Goal: Complete application form: Complete application form

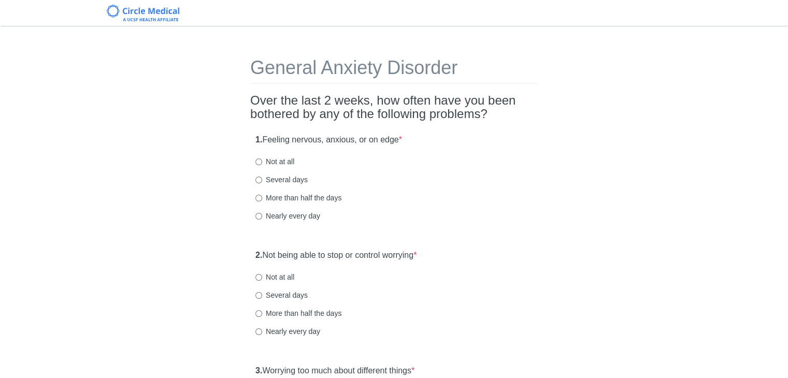
click at [278, 160] on label "Not at all" at bounding box center [274, 161] width 39 height 10
click at [262, 160] on input "Not at all" at bounding box center [258, 161] width 7 height 7
radio input "true"
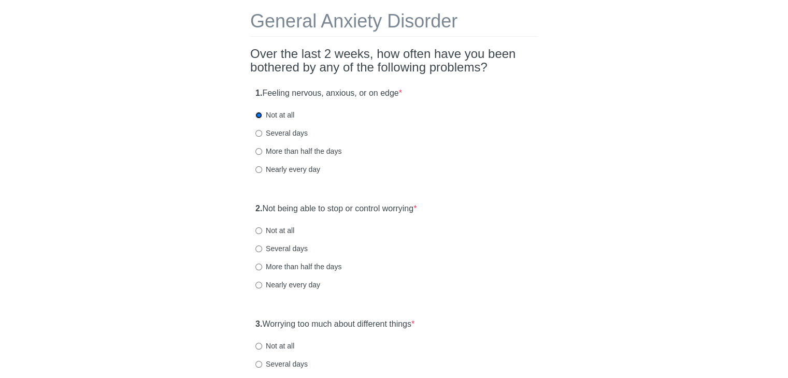
scroll to position [104, 0]
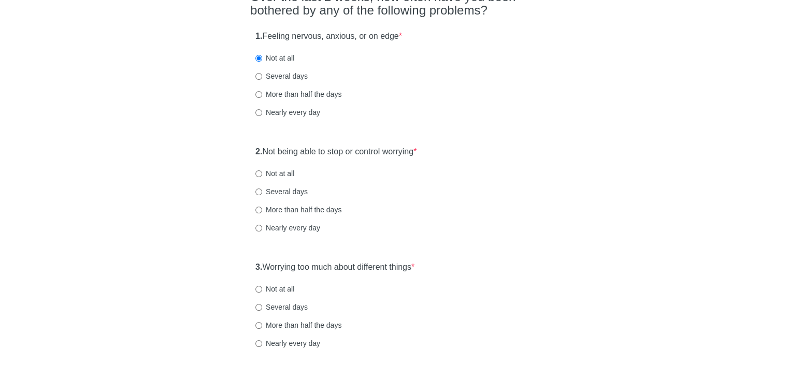
click at [271, 174] on label "Not at all" at bounding box center [274, 173] width 39 height 10
click at [262, 174] on input "Not at all" at bounding box center [258, 173] width 7 height 7
radio input "true"
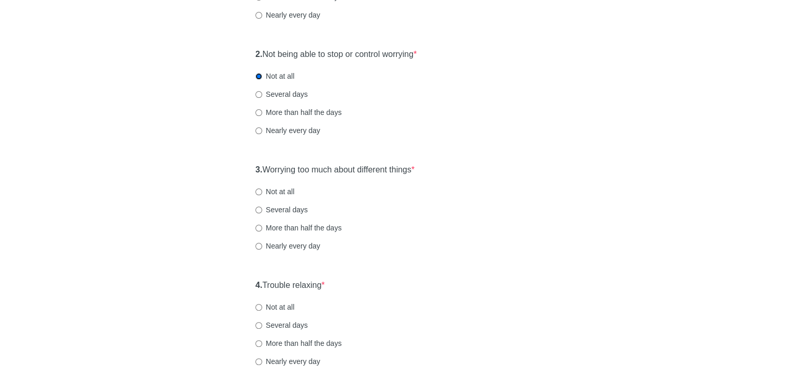
scroll to position [207, 0]
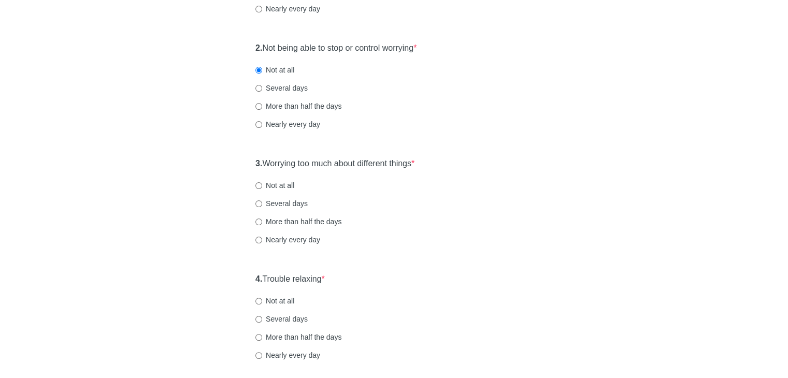
click at [264, 182] on label "Not at all" at bounding box center [274, 185] width 39 height 10
click at [262, 182] on input "Not at all" at bounding box center [258, 185] width 7 height 7
radio input "true"
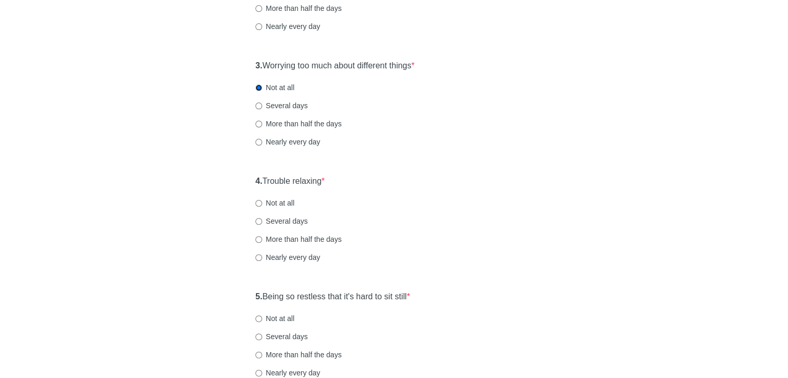
scroll to position [311, 0]
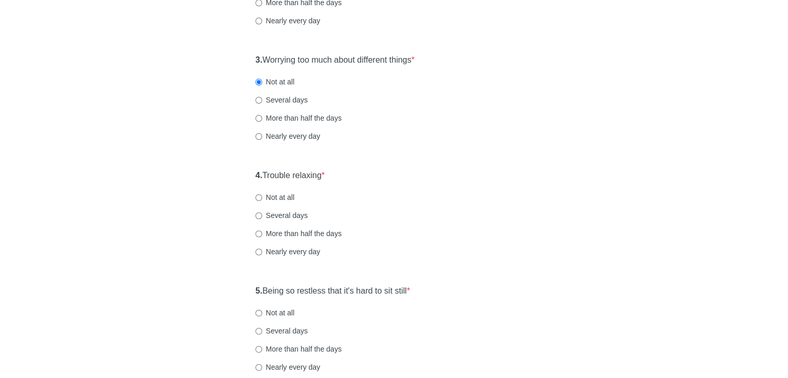
click at [283, 195] on label "Not at all" at bounding box center [274, 197] width 39 height 10
click at [262, 195] on input "Not at all" at bounding box center [258, 197] width 7 height 7
radio input "true"
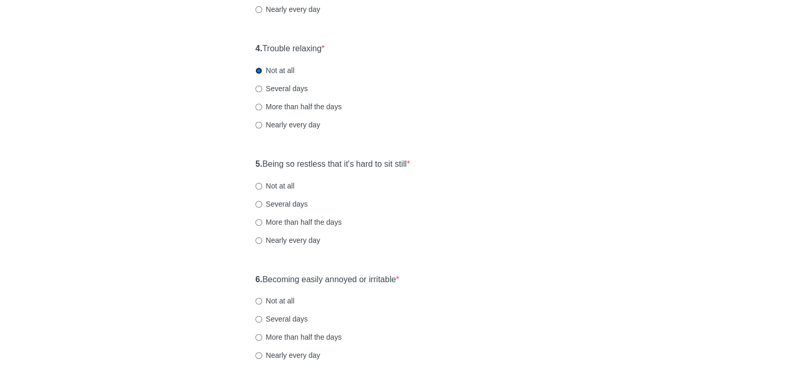
scroll to position [466, 0]
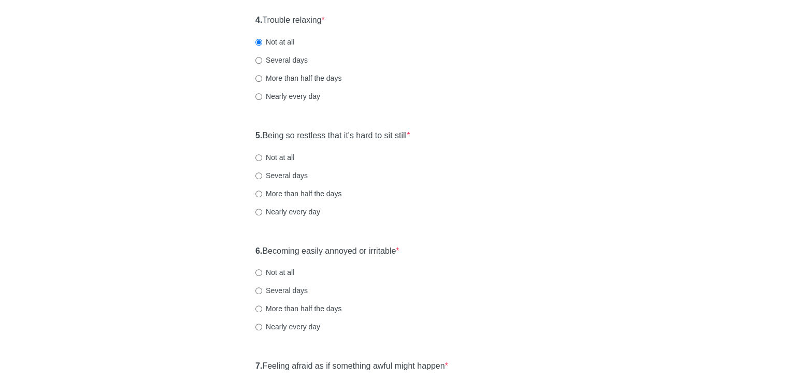
click at [275, 155] on label "Not at all" at bounding box center [274, 157] width 39 height 10
click at [262, 155] on input "Not at all" at bounding box center [258, 157] width 7 height 7
radio input "true"
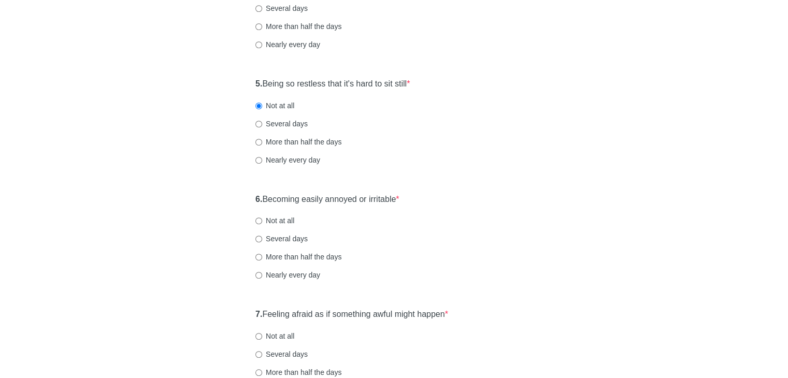
click at [280, 218] on label "Not at all" at bounding box center [274, 220] width 39 height 10
click at [262, 218] on input "Not at all" at bounding box center [258, 220] width 7 height 7
radio input "true"
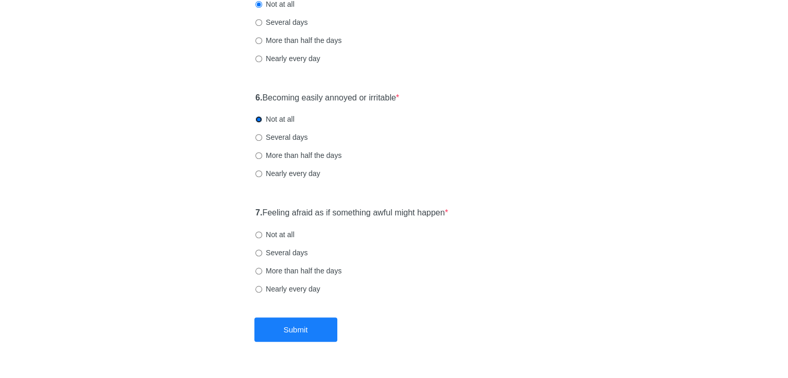
scroll to position [621, 0]
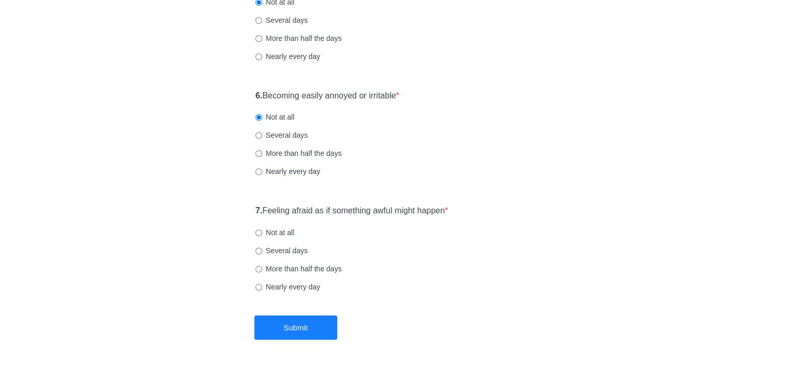
click at [271, 231] on label "Not at all" at bounding box center [274, 232] width 39 height 10
click at [262, 231] on input "Not at all" at bounding box center [258, 232] width 7 height 7
radio input "true"
click at [293, 325] on button "Submit" at bounding box center [295, 327] width 83 height 24
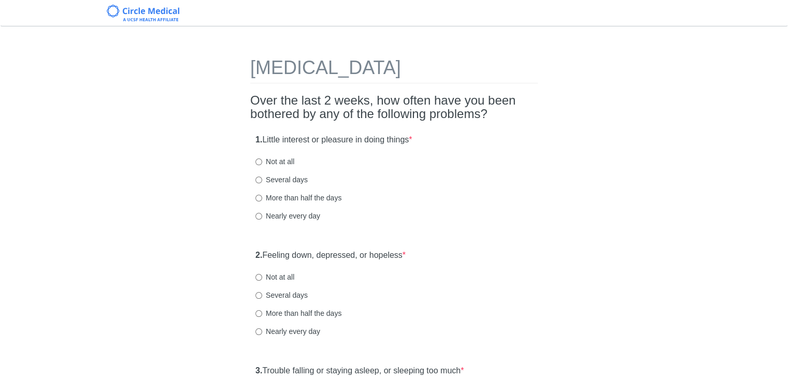
click at [275, 159] on label "Not at all" at bounding box center [274, 161] width 39 height 10
click at [262, 159] on input "Not at all" at bounding box center [258, 161] width 7 height 7
radio input "true"
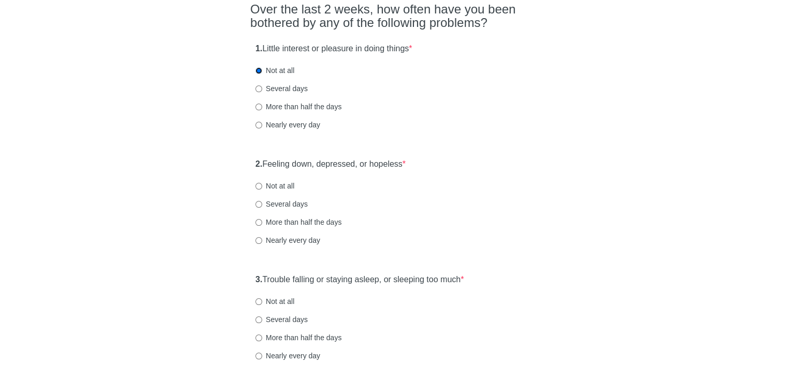
scroll to position [104, 0]
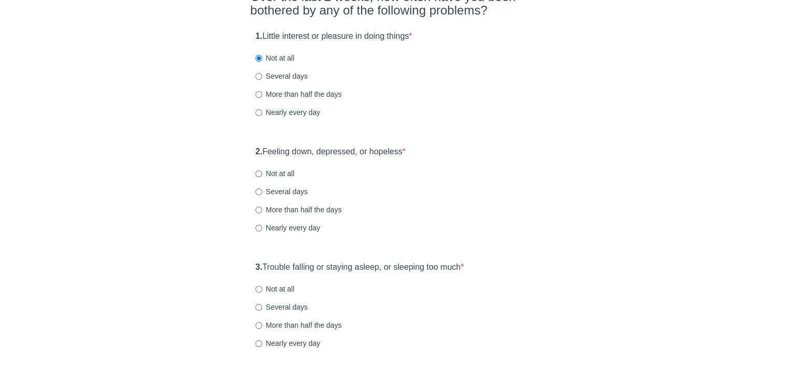
click at [286, 168] on label "Not at all" at bounding box center [274, 173] width 39 height 10
click at [262, 170] on input "Not at all" at bounding box center [258, 173] width 7 height 7
radio input "true"
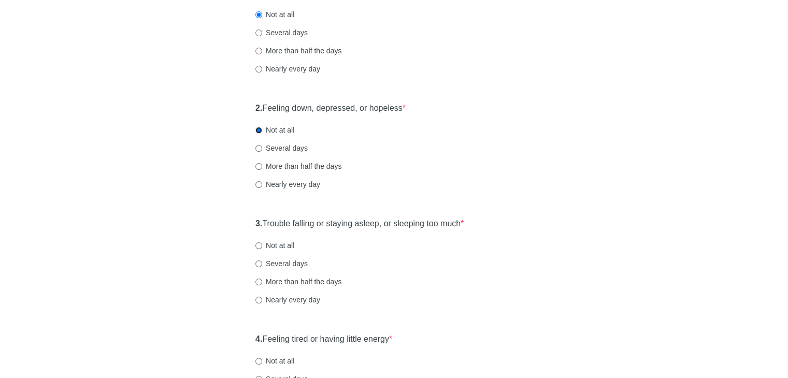
scroll to position [207, 0]
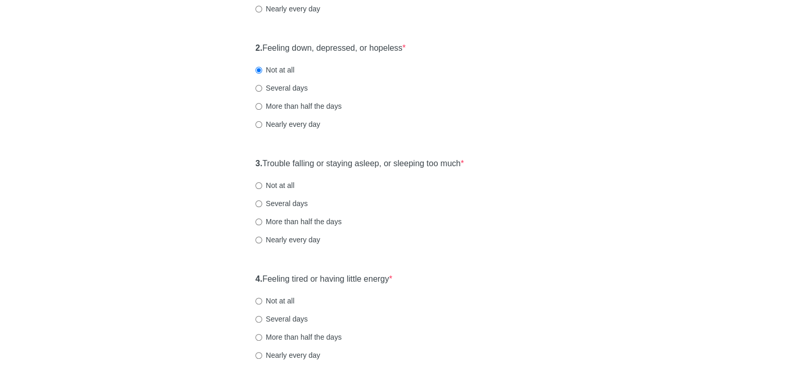
drag, startPoint x: 271, startPoint y: 185, endPoint x: 290, endPoint y: 181, distance: 19.7
click at [271, 185] on label "Not at all" at bounding box center [274, 185] width 39 height 10
click at [262, 185] on input "Not at all" at bounding box center [258, 185] width 7 height 7
radio input "true"
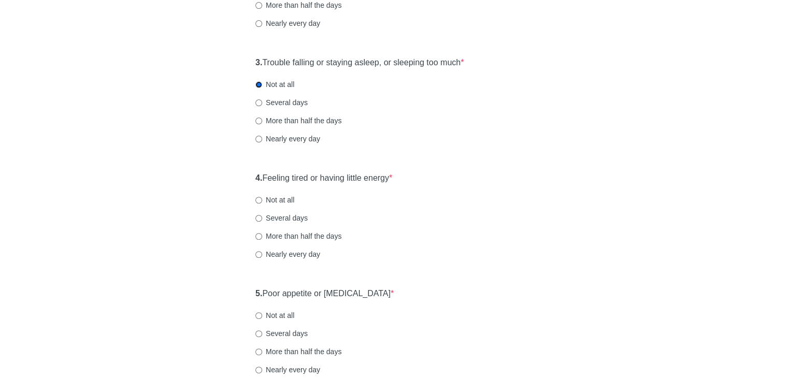
scroll to position [311, 0]
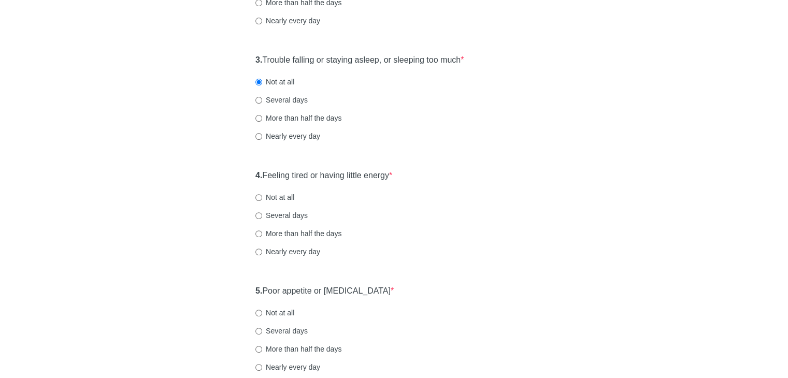
click at [282, 214] on label "Several days" at bounding box center [281, 215] width 52 height 10
click at [262, 214] on input "Several days" at bounding box center [258, 215] width 7 height 7
radio input "true"
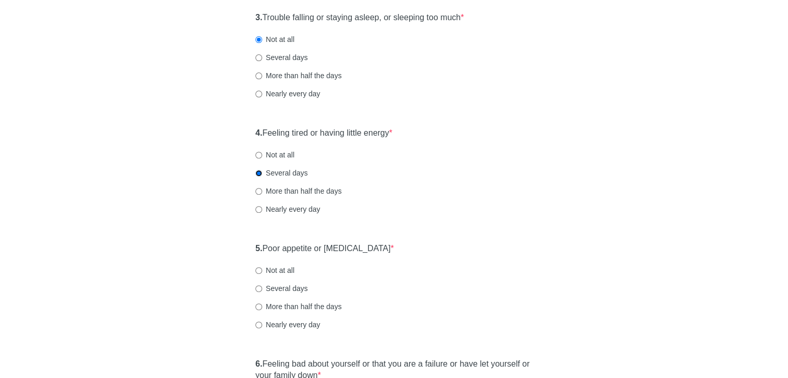
scroll to position [466, 0]
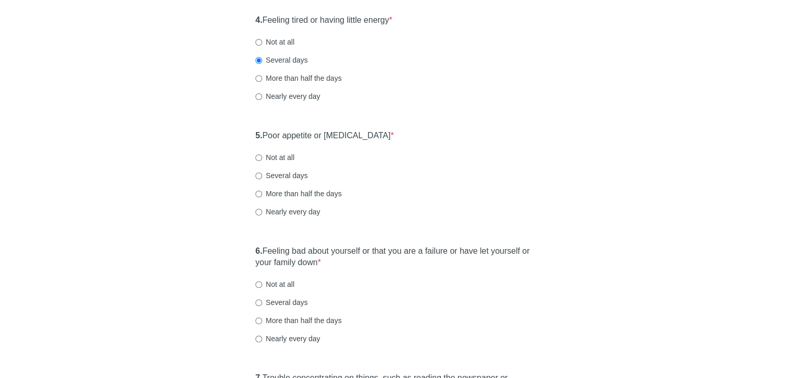
click at [292, 157] on label "Not at all" at bounding box center [274, 157] width 39 height 10
click at [262, 157] on input "Not at all" at bounding box center [258, 157] width 7 height 7
radio input "true"
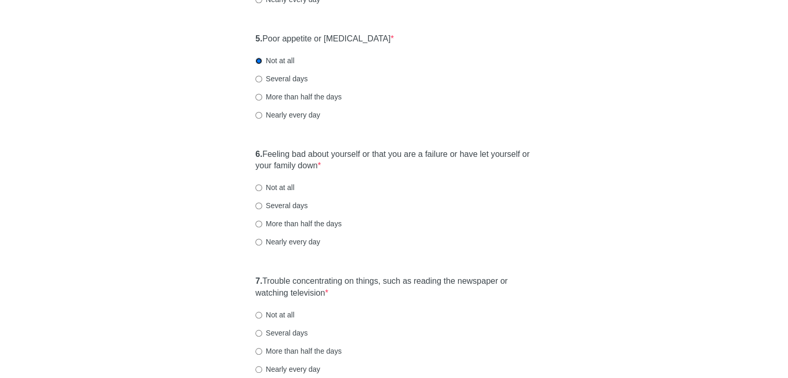
scroll to position [570, 0]
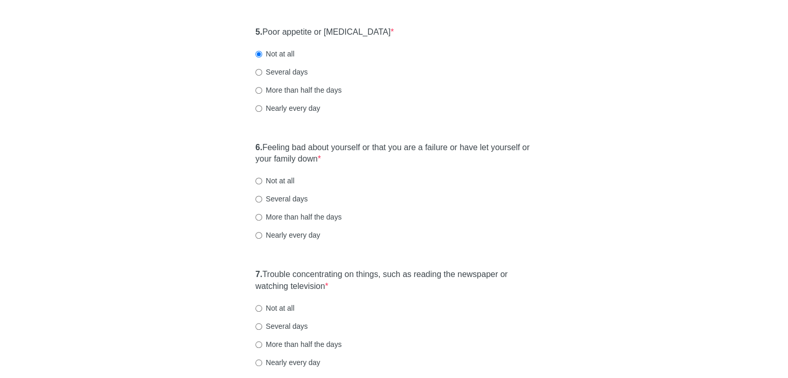
click at [284, 180] on label "Not at all" at bounding box center [274, 181] width 39 height 10
click at [262, 180] on input "Not at all" at bounding box center [258, 181] width 7 height 7
radio input "true"
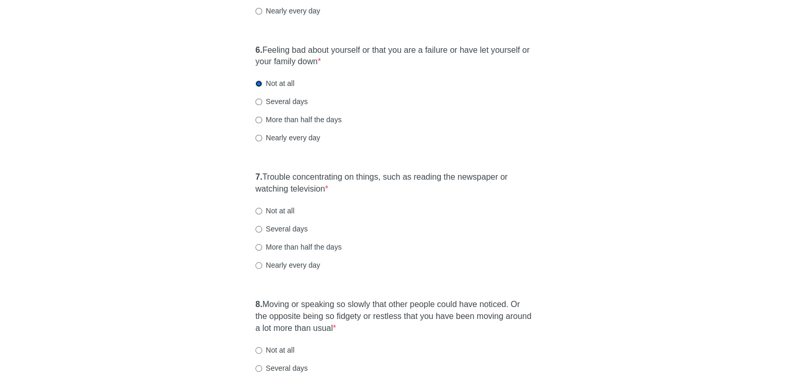
scroll to position [673, 0]
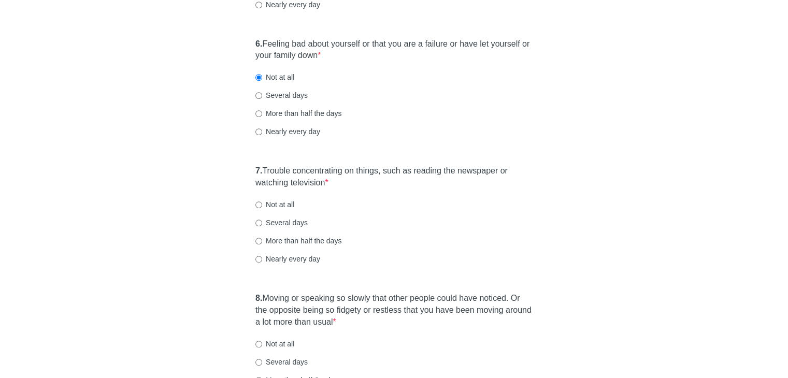
click at [273, 224] on label "Several days" at bounding box center [281, 222] width 52 height 10
click at [262, 224] on input "Several days" at bounding box center [258, 223] width 7 height 7
radio input "true"
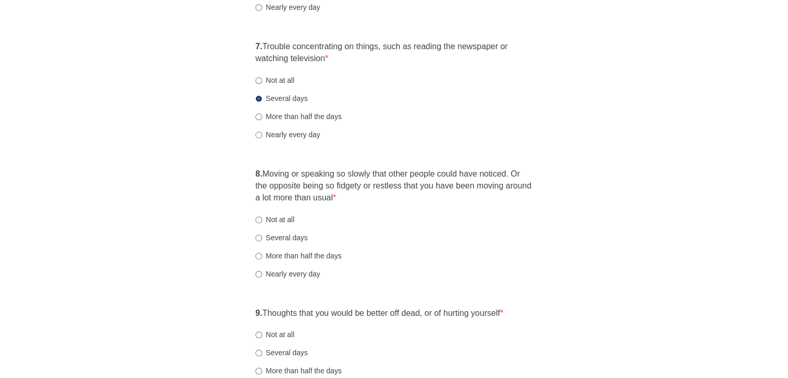
scroll to position [828, 0]
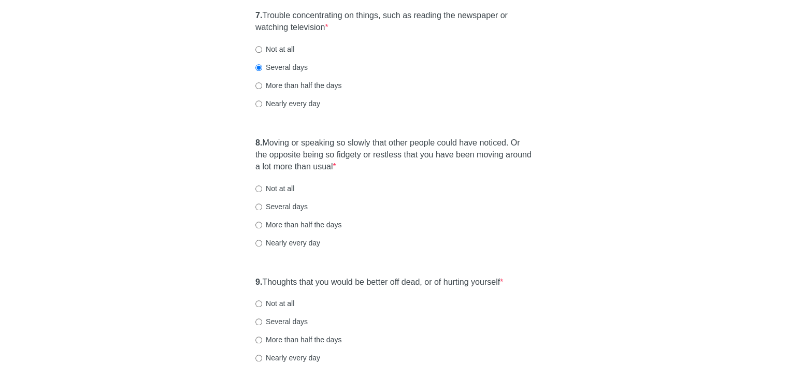
click at [277, 189] on label "Not at all" at bounding box center [274, 188] width 39 height 10
click at [262, 189] on input "Not at all" at bounding box center [258, 188] width 7 height 7
radio input "true"
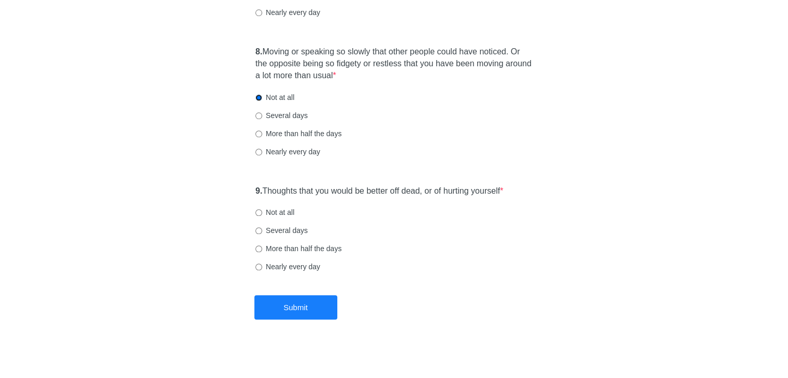
scroll to position [924, 0]
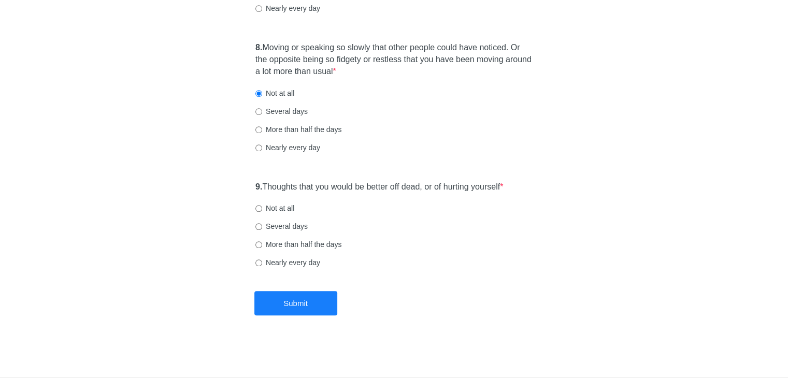
click at [278, 207] on label "Not at all" at bounding box center [274, 208] width 39 height 10
click at [262, 207] on input "Not at all" at bounding box center [258, 208] width 7 height 7
radio input "true"
click at [284, 302] on button "Submit" at bounding box center [295, 303] width 83 height 24
